Goal: Navigation & Orientation: Go to known website

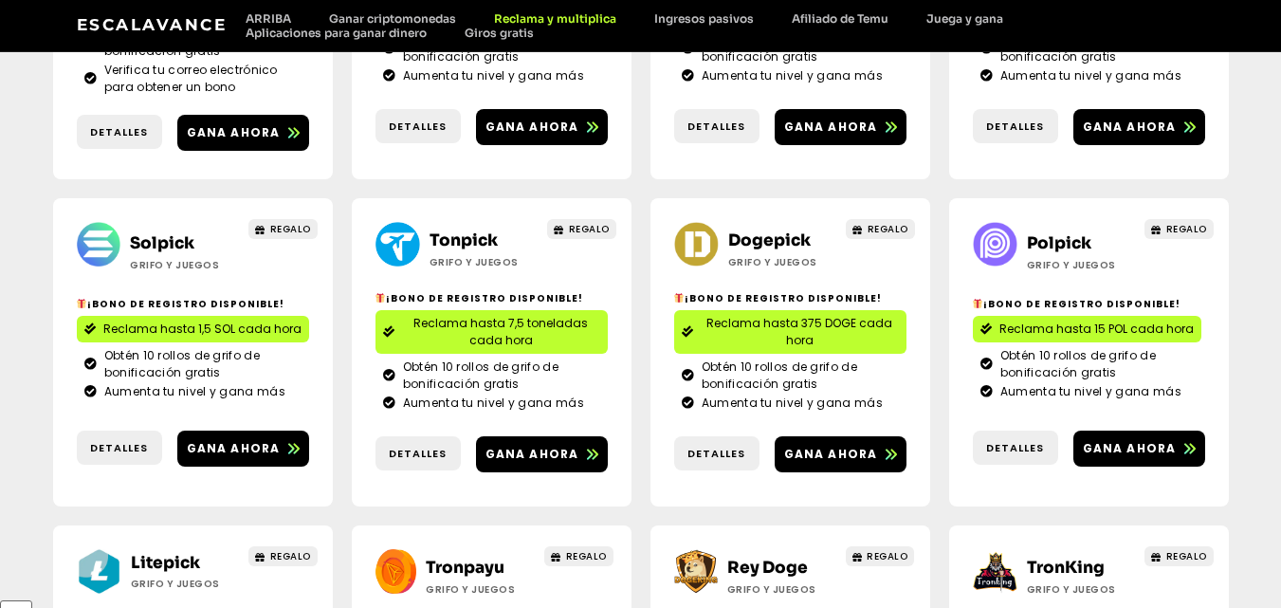
scroll to position [474, 0]
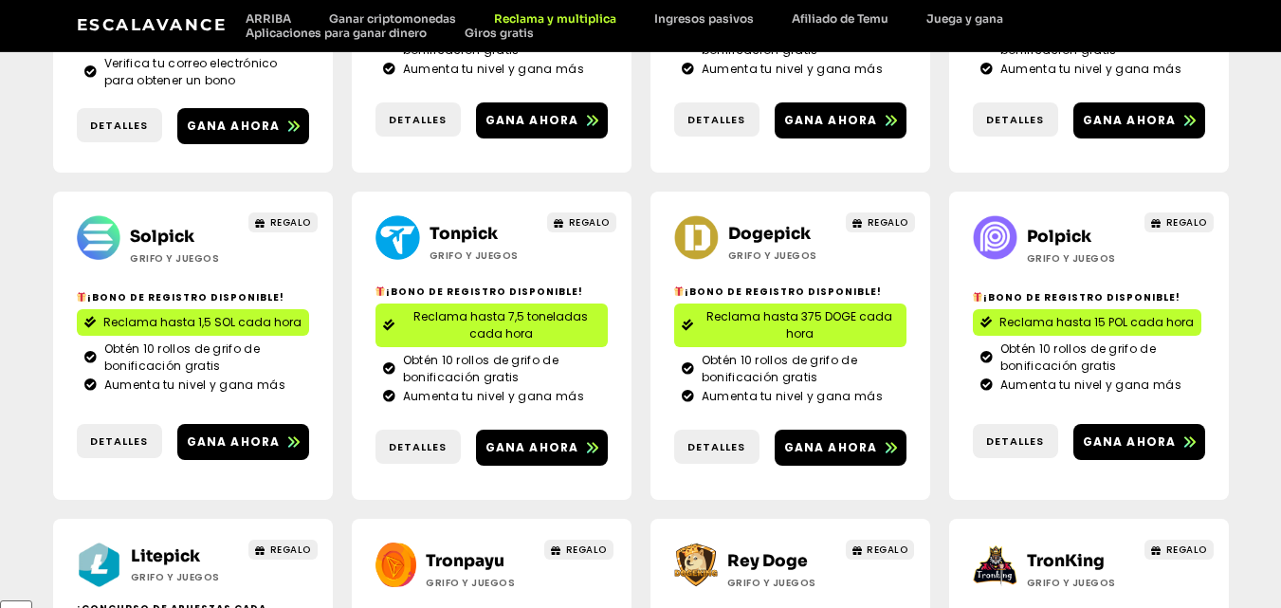
click at [562, 447] on div "Gana ahora" at bounding box center [537, 452] width 139 height 46
click at [557, 436] on link "Gana ahora" at bounding box center [542, 447] width 132 height 36
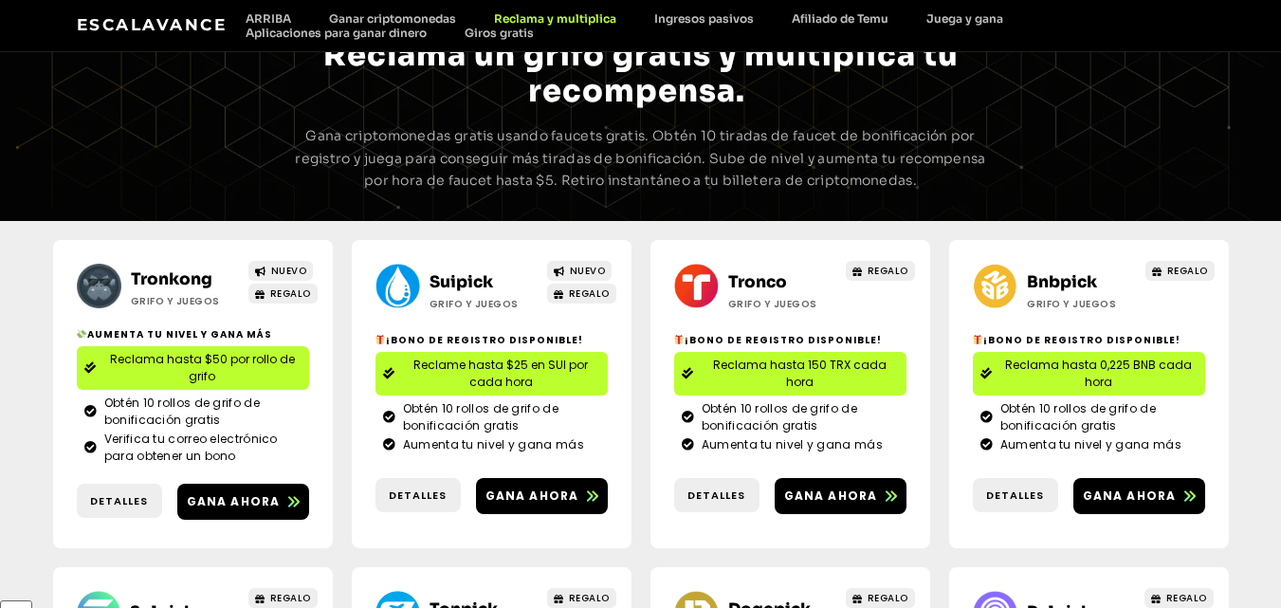
scroll to position [0, 0]
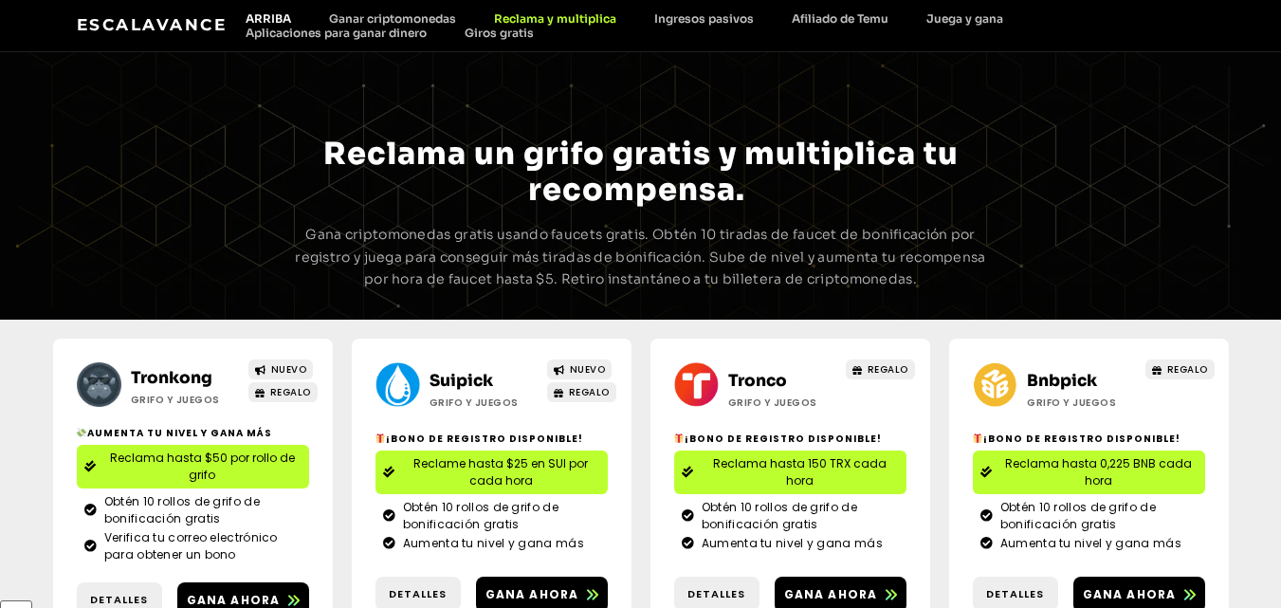
click at [278, 17] on font "ARRIBA" at bounding box center [269, 18] width 46 height 14
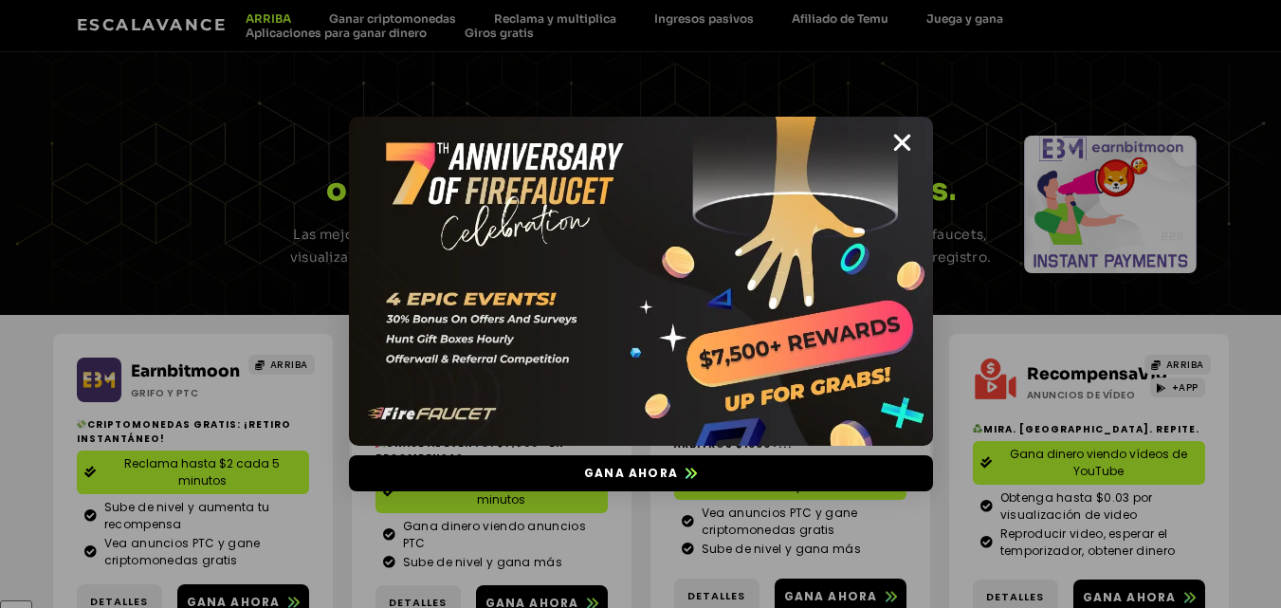
click at [914, 137] on img at bounding box center [641, 281] width 584 height 329
click at [903, 140] on icon "Cerca" at bounding box center [902, 143] width 24 height 24
